Goal: Task Accomplishment & Management: Manage account settings

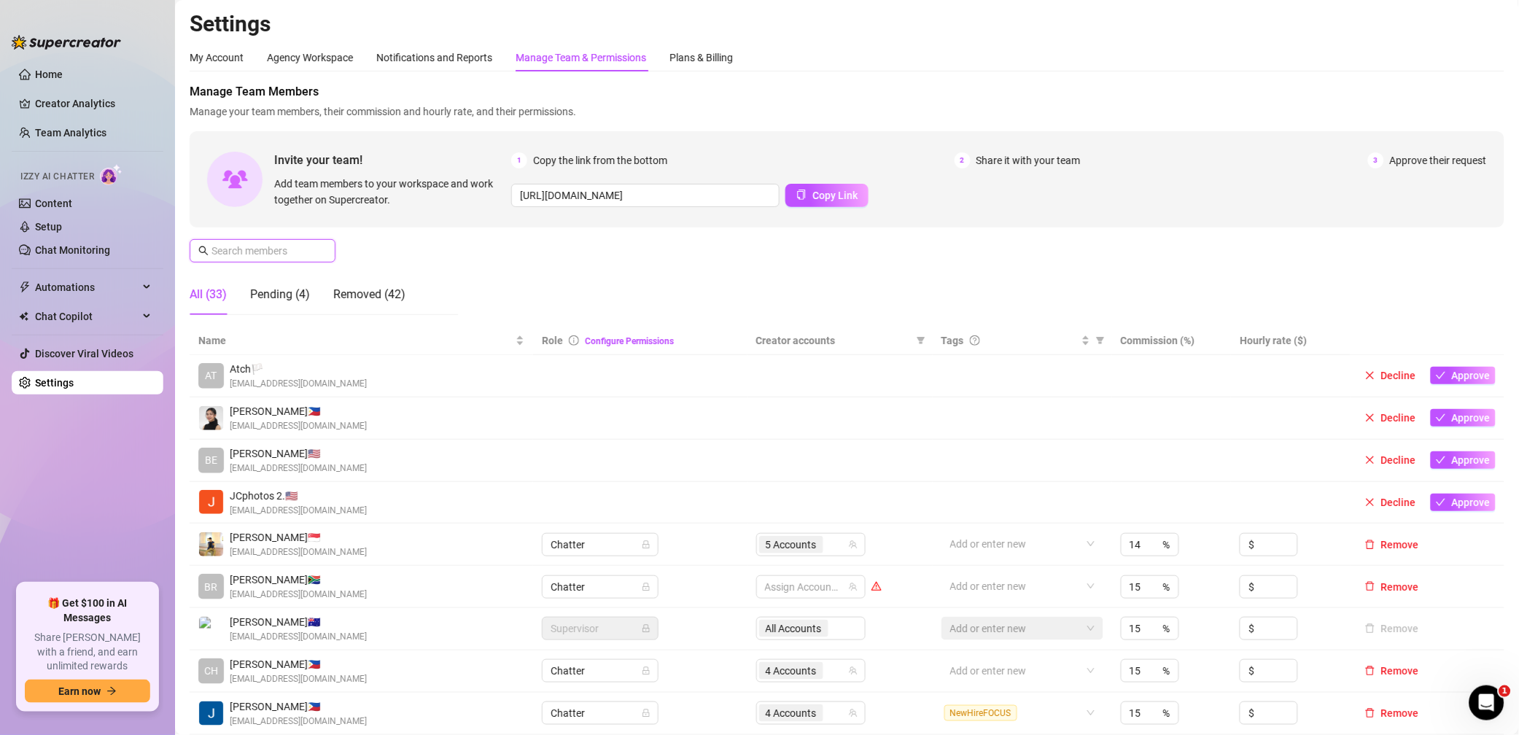
click at [248, 257] on input "text" at bounding box center [263, 251] width 104 height 16
type input "d"
click at [248, 257] on input "text" at bounding box center [263, 251] width 104 height 16
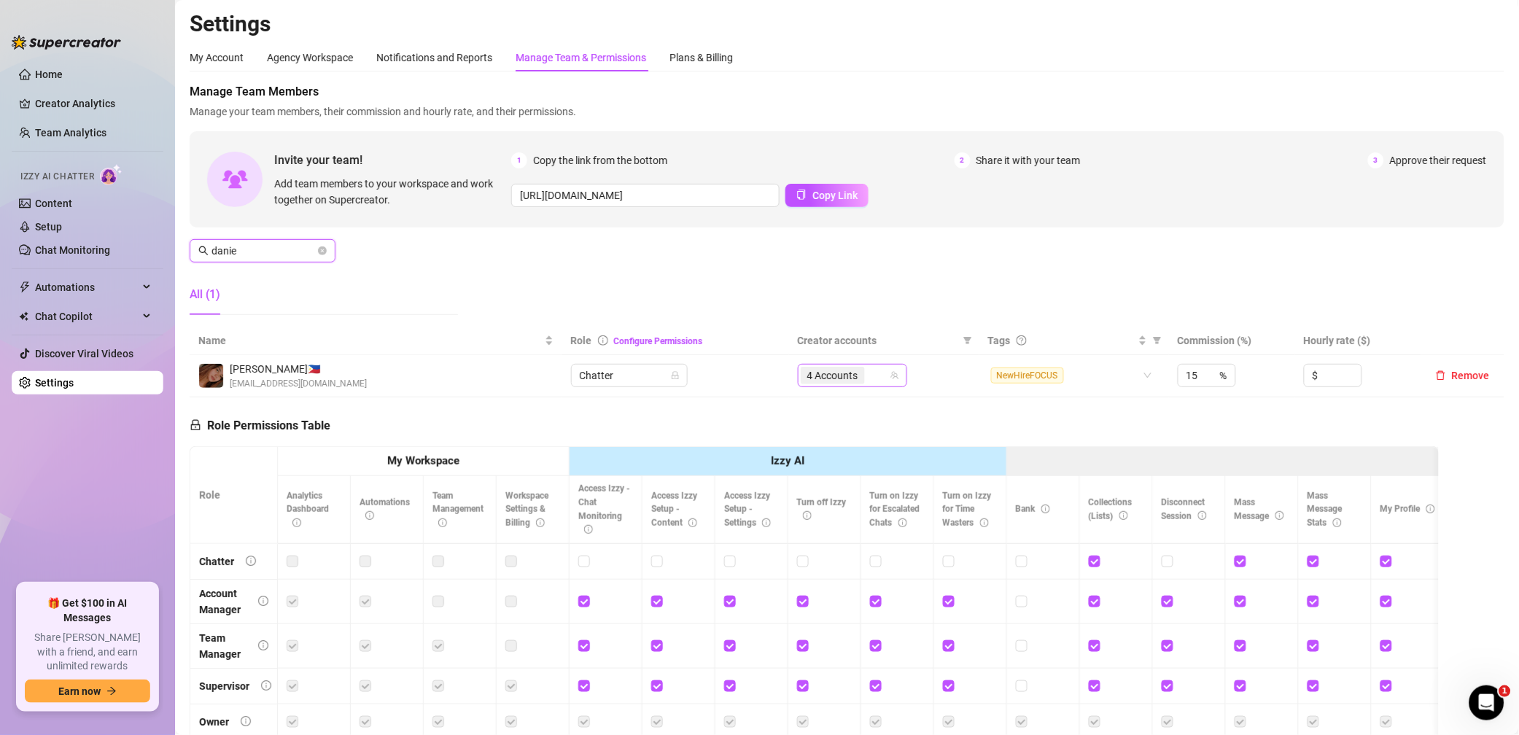
click at [877, 380] on div "4 Accounts" at bounding box center [844, 375] width 88 height 20
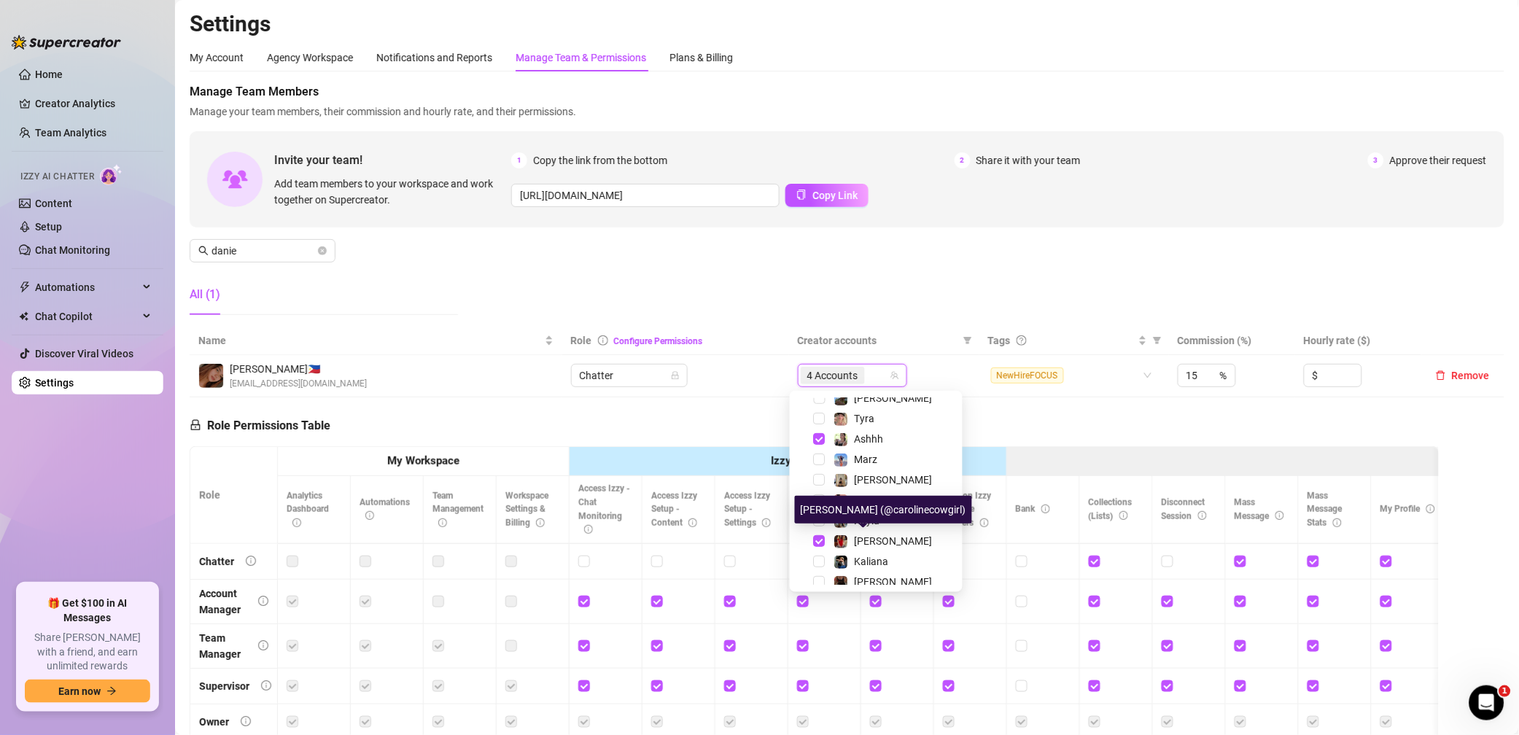
scroll to position [173, 0]
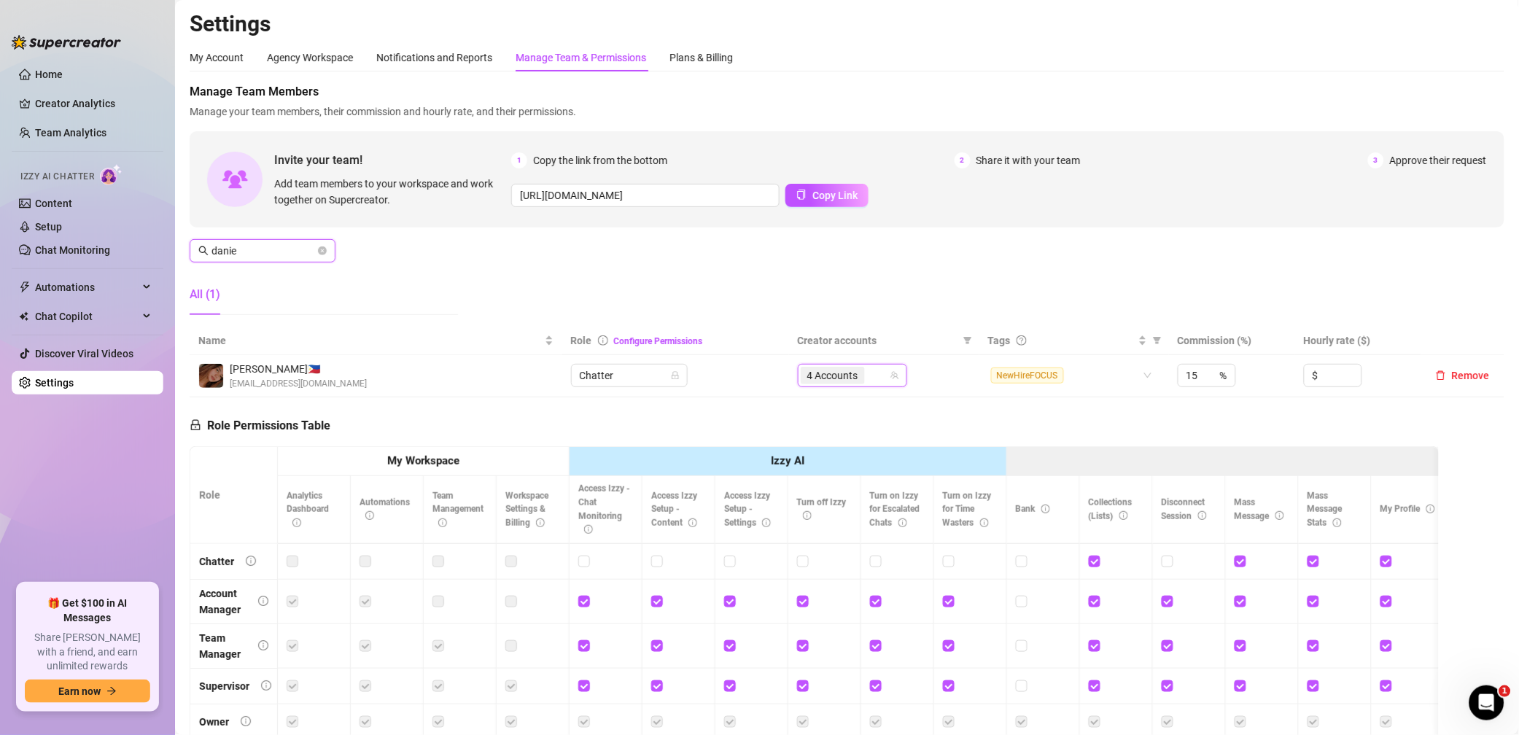
click at [262, 250] on input "danie" at bounding box center [263, 251] width 104 height 16
click at [276, 252] on input "denn" at bounding box center [263, 251] width 104 height 16
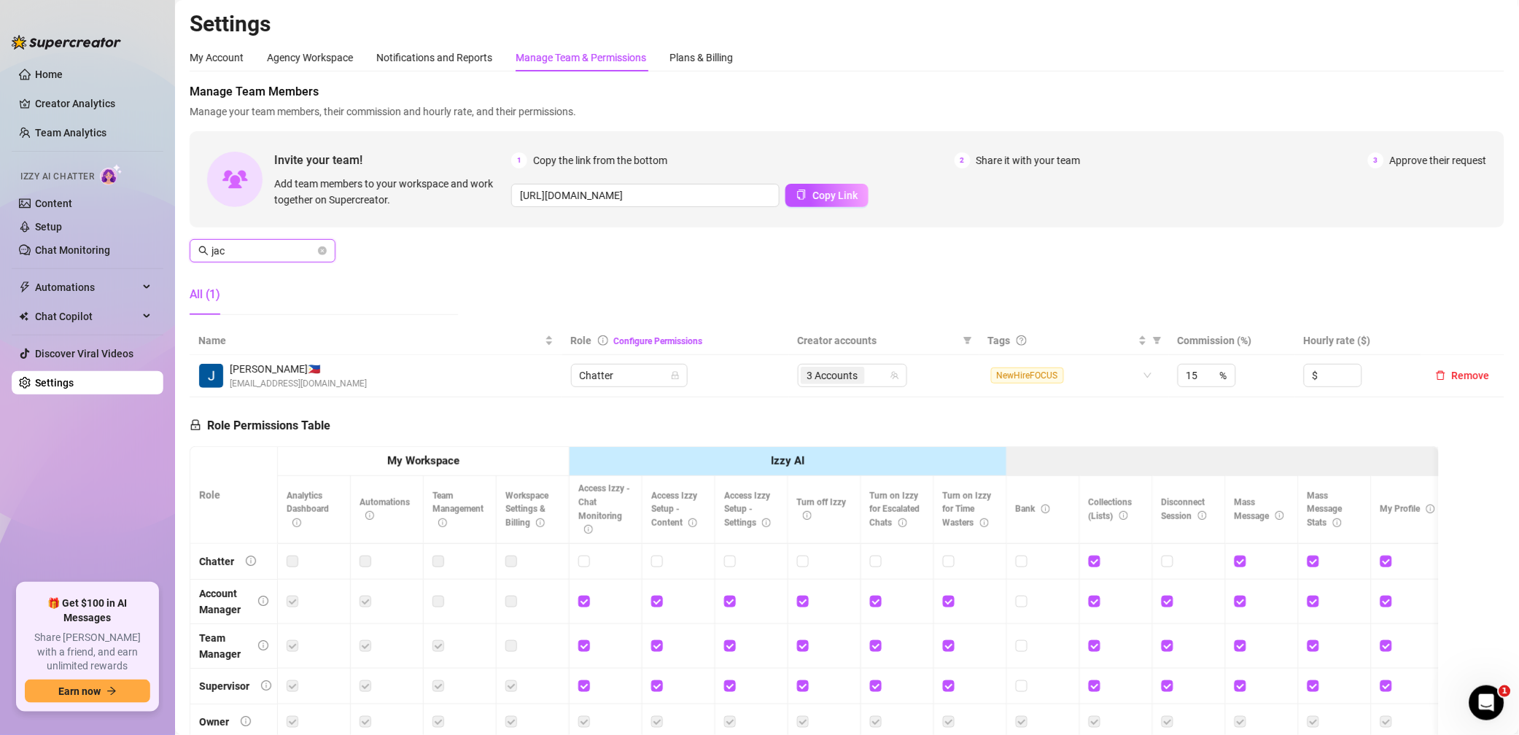
click at [253, 248] on input "jac" at bounding box center [263, 251] width 104 height 16
click at [868, 375] on div "4 Accounts" at bounding box center [844, 375] width 88 height 20
type input "[PERSON_NAME]"
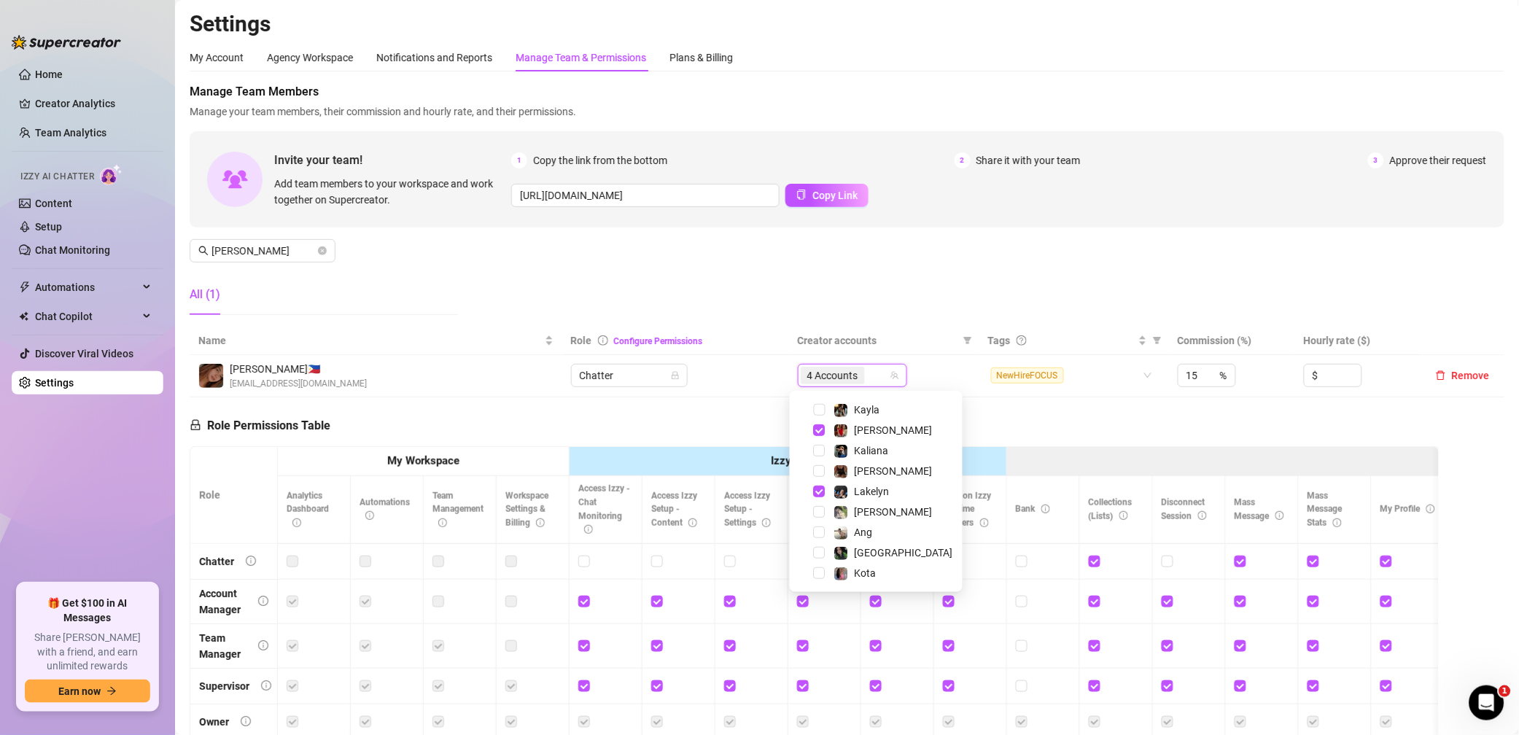
scroll to position [282, 0]
click at [846, 429] on img at bounding box center [841, 431] width 13 height 13
click at [928, 276] on div "Manage Team Members Manage your team members, their commission and hourly rate,…" at bounding box center [847, 204] width 1314 height 243
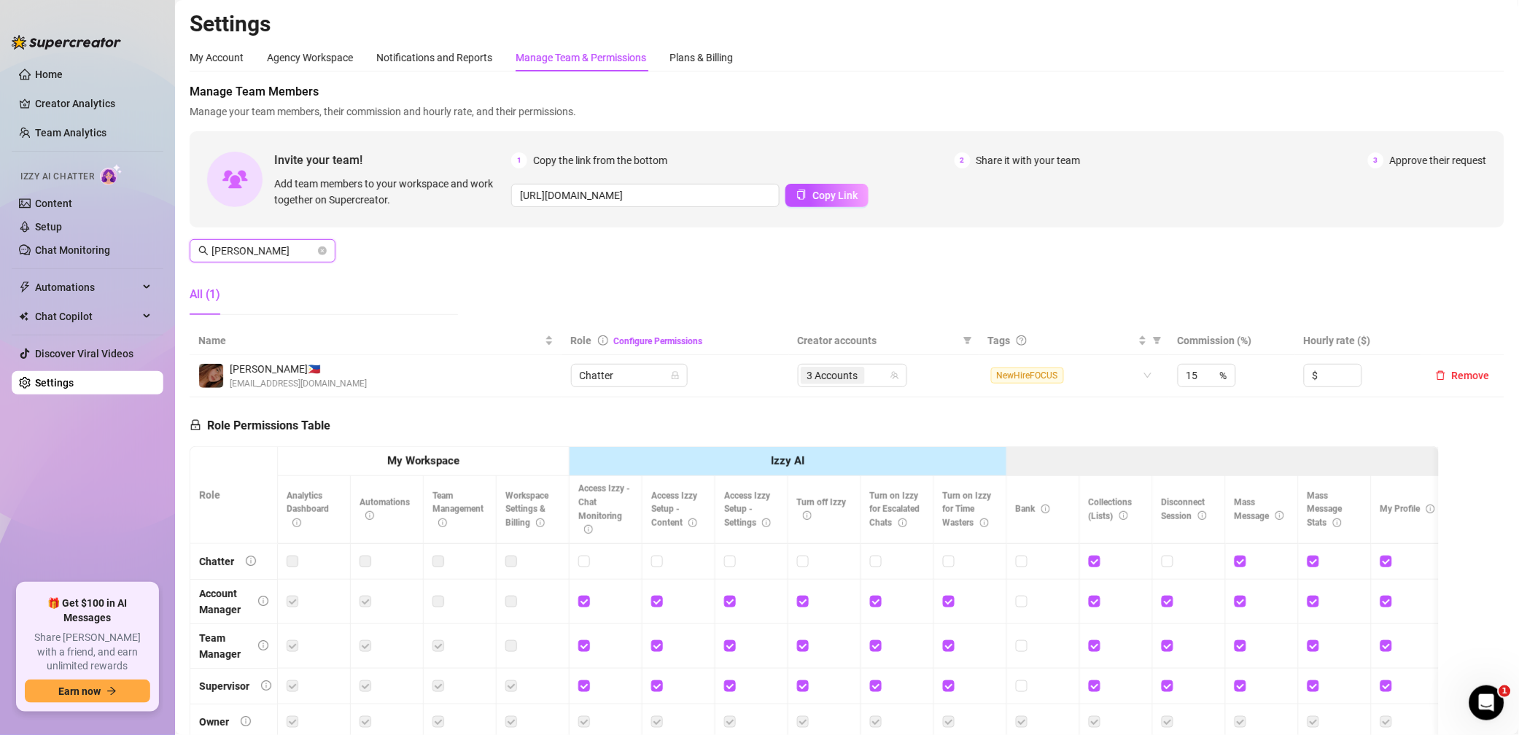
click at [245, 249] on input "[PERSON_NAME]" at bounding box center [263, 251] width 104 height 16
